Goal: Obtain resource: Download file/media

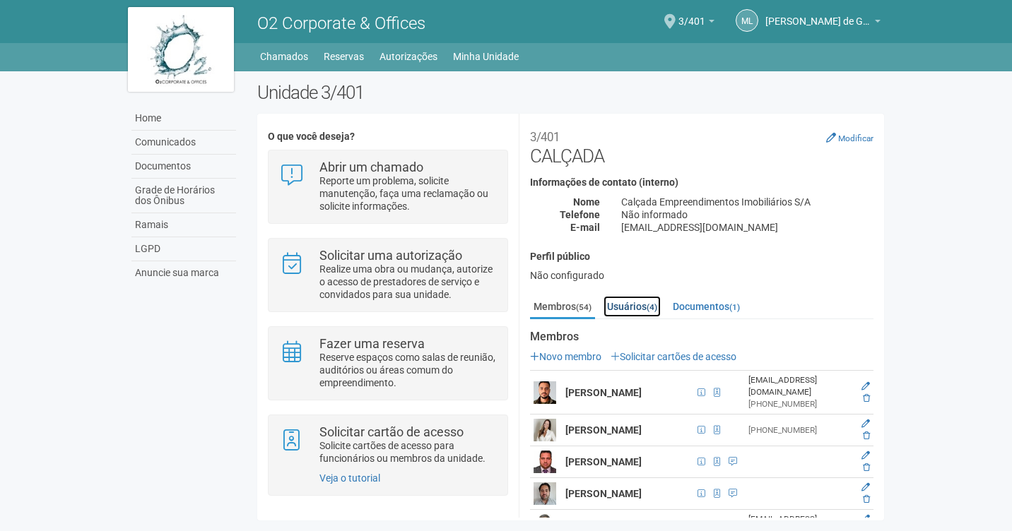
click at [632, 305] on link "Usuários (4)" at bounding box center [631, 306] width 57 height 21
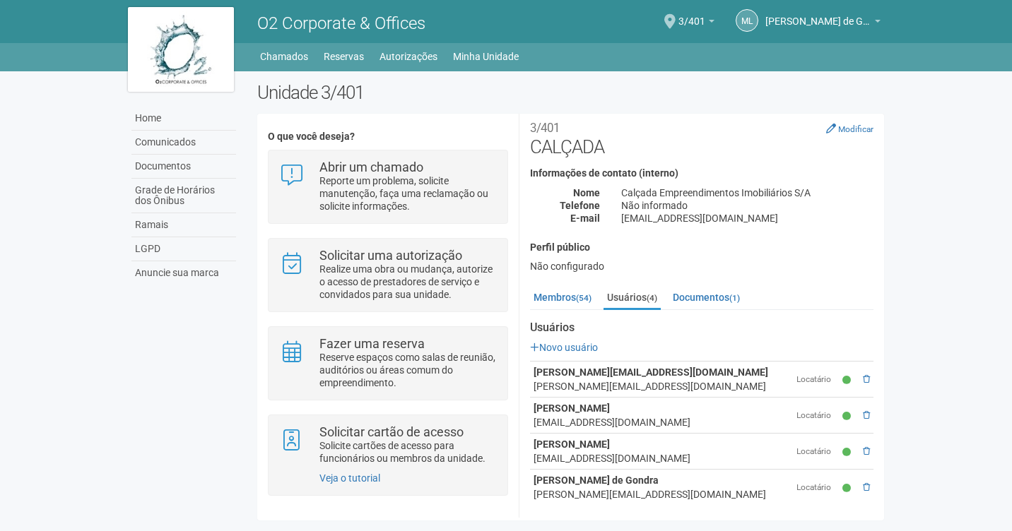
scroll to position [14, 0]
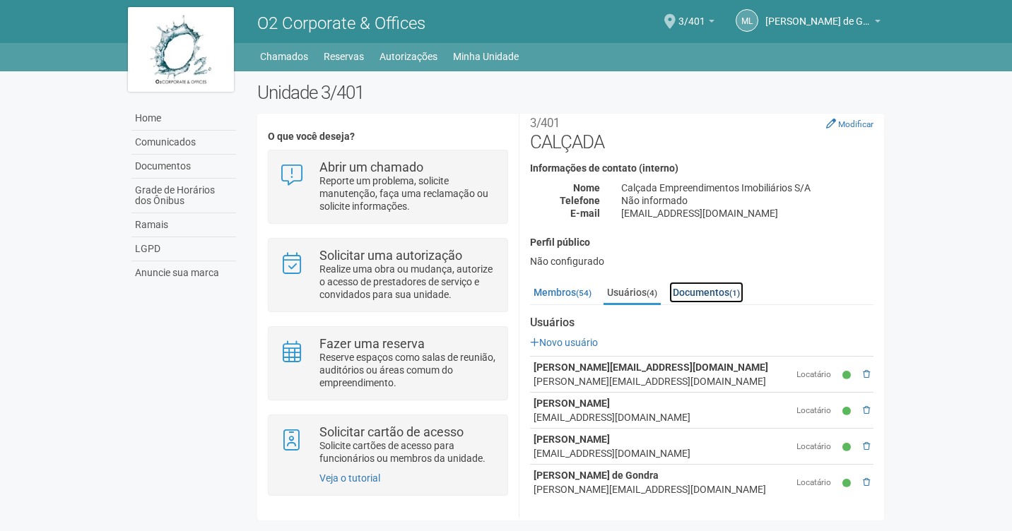
click at [709, 289] on link "Documentos (1)" at bounding box center [706, 292] width 74 height 21
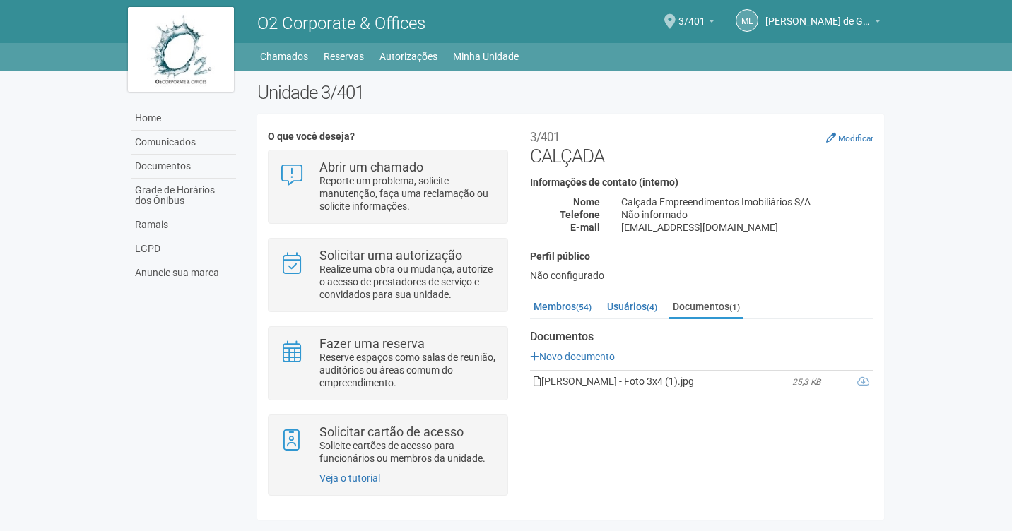
click at [538, 384] on icon at bounding box center [537, 382] width 8 height 10
click at [655, 309] on small "(4)" at bounding box center [651, 307] width 11 height 10
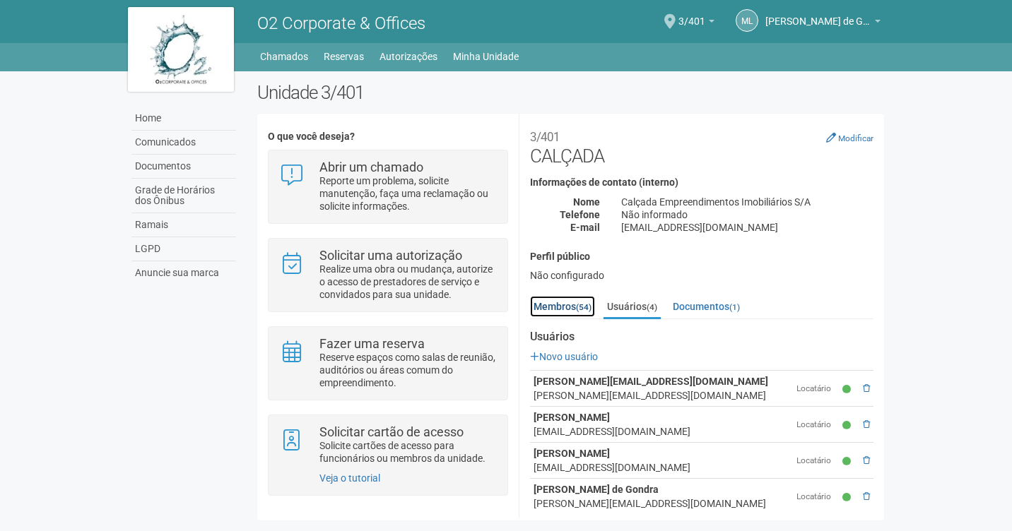
click at [576, 307] on link "Membros (54)" at bounding box center [562, 306] width 65 height 21
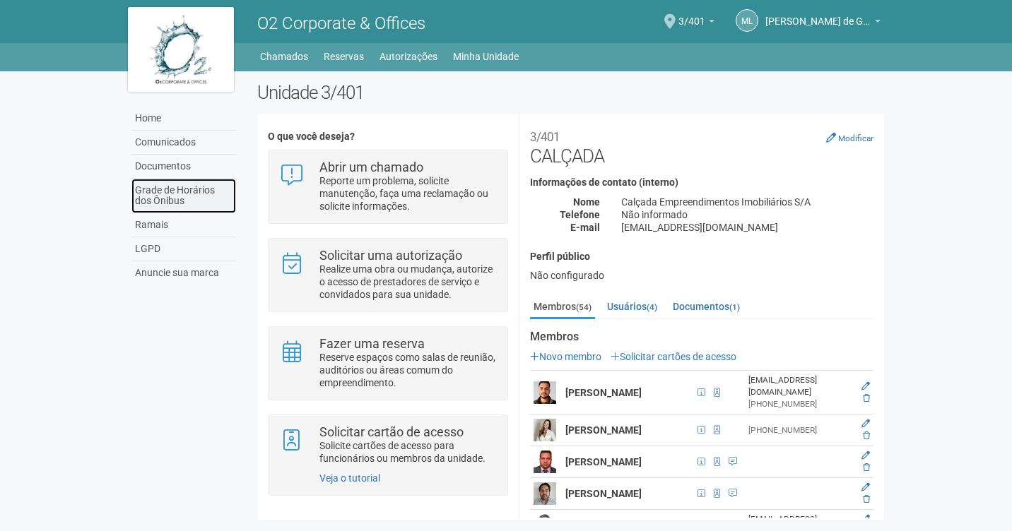
click at [168, 199] on link "Grade de Horários dos Ônibus" at bounding box center [183, 196] width 105 height 35
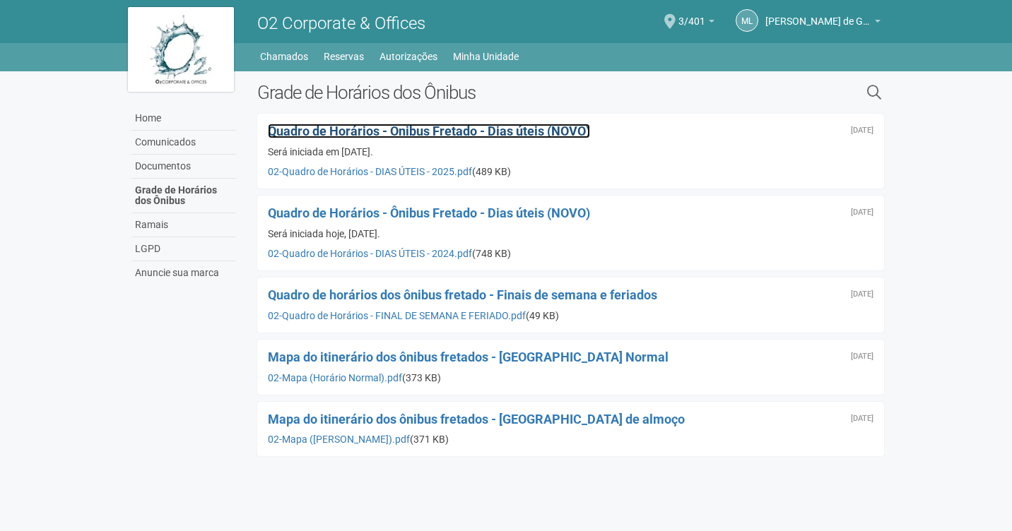
click at [554, 130] on span "Quadro de Horários - Ônibus Fretado - Dias úteis (NOVO)" at bounding box center [429, 131] width 322 height 15
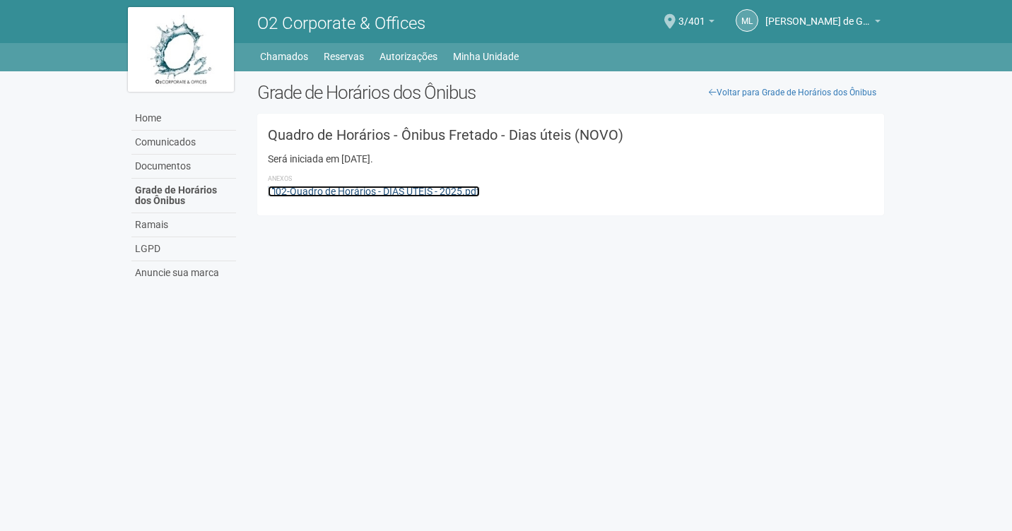
click at [460, 196] on link "02-Quadro de Horários - DIAS ÚTEIS - 2025.pdf" at bounding box center [374, 191] width 212 height 11
